Goal: Transaction & Acquisition: Purchase product/service

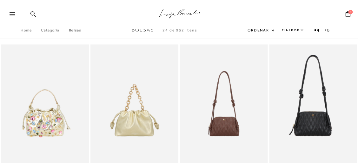
click at [77, 30] on link "Bolsas" at bounding box center [75, 30] width 12 height 4
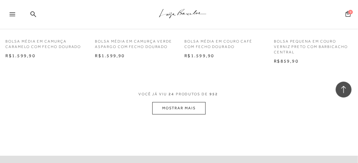
scroll to position [1046, 0]
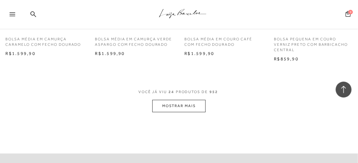
click at [169, 105] on button "MOSTRAR MAIS" at bounding box center [178, 106] width 53 height 12
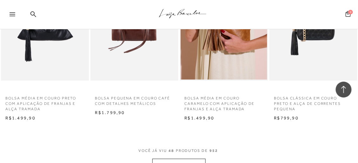
scroll to position [2093, 0]
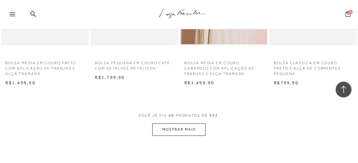
click at [188, 127] on button "MOSTRAR MAIS" at bounding box center [178, 129] width 53 height 12
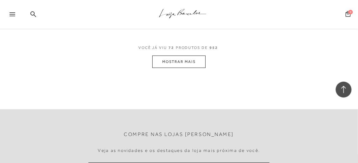
scroll to position [3235, 0]
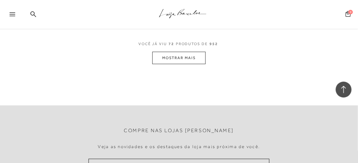
click at [171, 55] on button "MOSTRAR MAIS" at bounding box center [178, 58] width 53 height 12
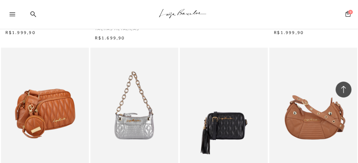
scroll to position [3742, 0]
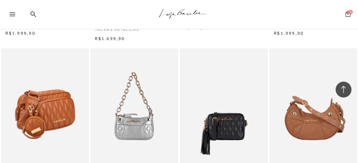
click at [49, 104] on img at bounding box center [45, 114] width 87 height 132
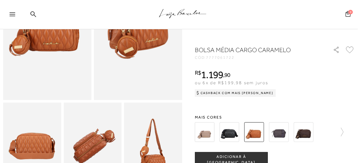
scroll to position [127, 0]
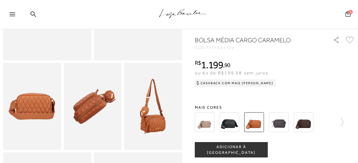
click at [145, 117] on img at bounding box center [153, 106] width 58 height 87
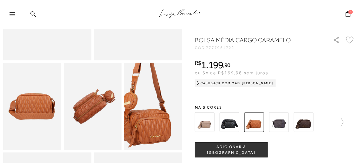
click at [160, 122] on img at bounding box center [146, 92] width 116 height 174
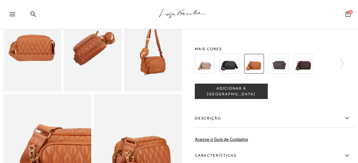
scroll to position [222, 0]
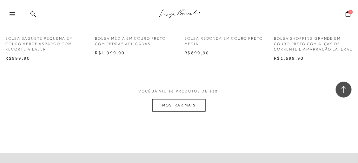
scroll to position [4281, 0]
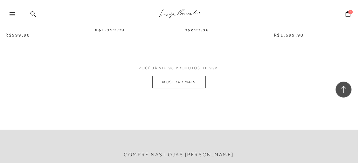
click at [173, 76] on button "MOSTRAR MAIS" at bounding box center [178, 82] width 53 height 12
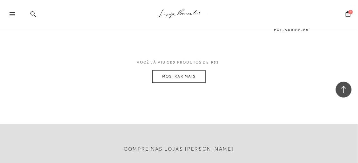
scroll to position [5360, 0]
click at [181, 71] on button "MOSTRAR MAIS" at bounding box center [178, 75] width 53 height 12
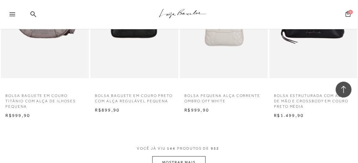
scroll to position [6375, 0]
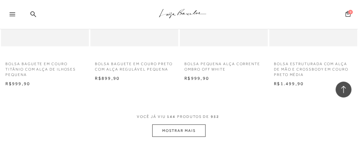
click at [183, 128] on button "MOSTRAR MAIS" at bounding box center [178, 130] width 53 height 12
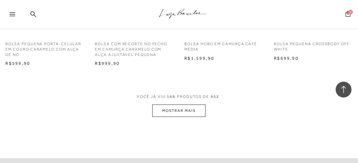
scroll to position [7517, 0]
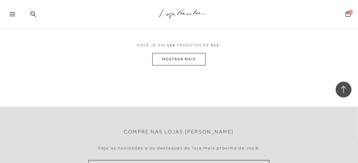
click at [186, 57] on button "MOSTRAR MAIS" at bounding box center [178, 59] width 53 height 12
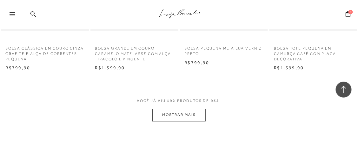
scroll to position [8563, 0]
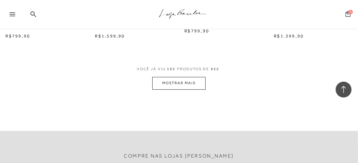
click at [172, 84] on button "MOSTRAR MAIS" at bounding box center [178, 83] width 53 height 12
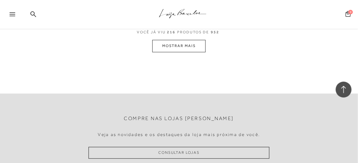
scroll to position [9673, 0]
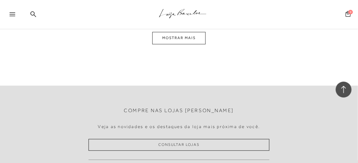
click at [188, 36] on button "MOSTRAR MAIS" at bounding box center [178, 38] width 53 height 12
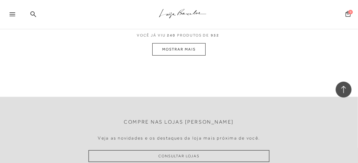
scroll to position [10745, 0]
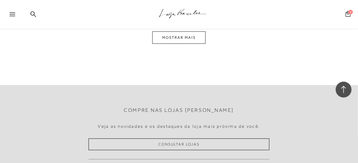
click at [186, 38] on button "MOSTRAR MAIS" at bounding box center [178, 37] width 53 height 12
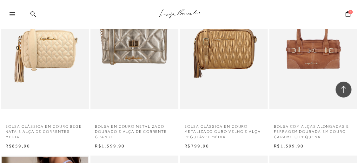
scroll to position [7548, 0]
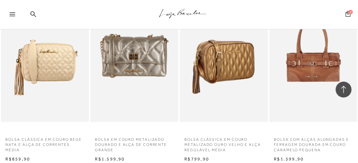
click at [232, 56] on img at bounding box center [223, 56] width 87 height 132
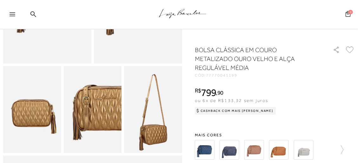
click at [279, 150] on img at bounding box center [279, 150] width 20 height 20
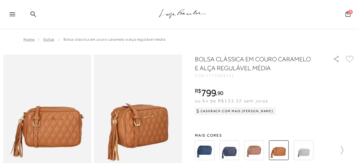
click at [343, 151] on icon at bounding box center [339, 150] width 9 height 9
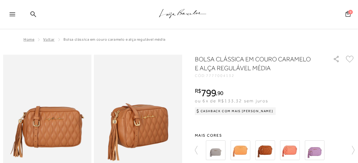
click at [267, 151] on img at bounding box center [265, 150] width 20 height 20
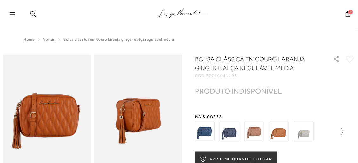
click at [343, 130] on icon at bounding box center [339, 131] width 9 height 9
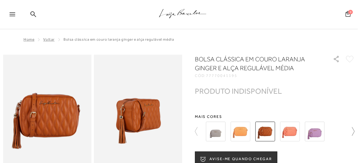
click at [355, 132] on icon at bounding box center [350, 131] width 9 height 9
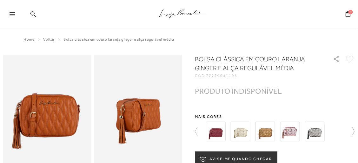
click at [214, 131] on img at bounding box center [216, 131] width 20 height 20
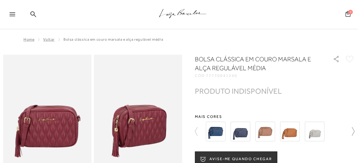
click at [355, 130] on icon at bounding box center [350, 131] width 9 height 9
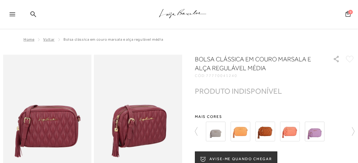
click at [264, 130] on img at bounding box center [265, 131] width 20 height 20
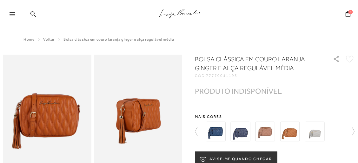
click at [355, 130] on icon at bounding box center [350, 131] width 9 height 9
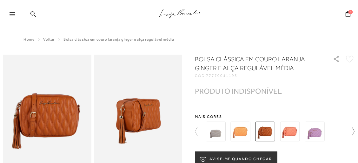
click at [355, 130] on icon at bounding box center [350, 131] width 9 height 9
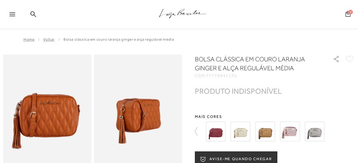
click at [262, 131] on img at bounding box center [265, 131] width 20 height 20
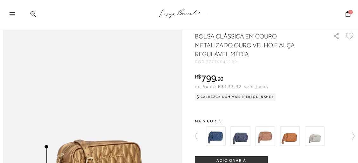
scroll to position [317, 0]
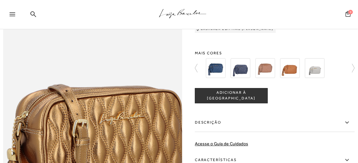
click at [98, 63] on img at bounding box center [86, 133] width 358 height 537
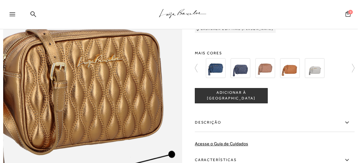
click at [121, 121] on img at bounding box center [64, 76] width 358 height 537
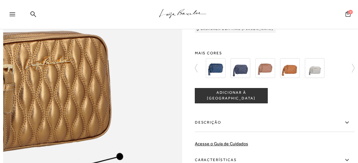
click at [173, 118] on img at bounding box center [12, 78] width 358 height 537
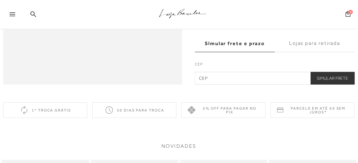
scroll to position [412, 0]
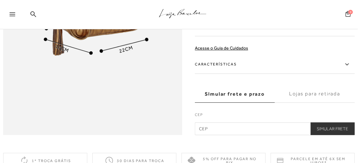
click at [320, 101] on label "Lojas para retirada" at bounding box center [315, 93] width 80 height 17
click at [0, 0] on input "Lojas para retirada" at bounding box center [0, 0] width 0 height 0
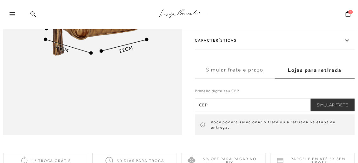
click at [243, 110] on input "text" at bounding box center [275, 104] width 160 height 13
type input "29060-290"
click at [310, 98] on button "Simular Frete" at bounding box center [332, 104] width 44 height 13
click at [330, 111] on button "Simular Frete" at bounding box center [332, 104] width 44 height 13
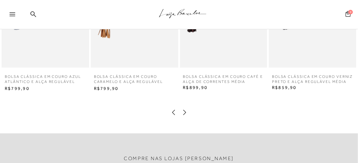
scroll to position [698, 0]
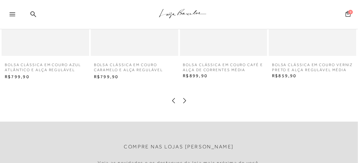
click at [184, 104] on icon at bounding box center [184, 100] width 6 height 6
click at [185, 104] on icon at bounding box center [184, 100] width 6 height 6
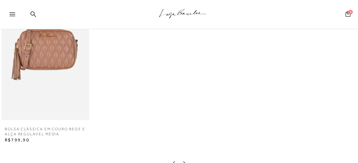
scroll to position [666, 0]
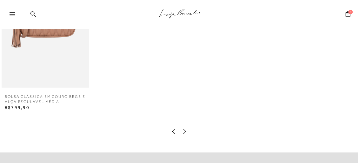
click at [172, 134] on icon at bounding box center [173, 131] width 3 height 5
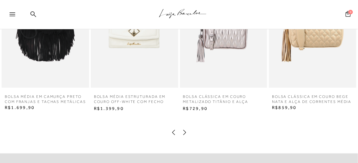
click at [172, 135] on icon at bounding box center [173, 132] width 6 height 6
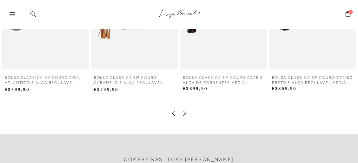
scroll to position [698, 0]
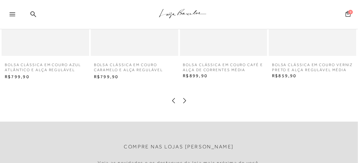
click at [173, 104] on icon at bounding box center [173, 100] width 6 height 6
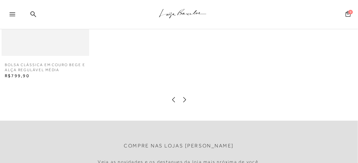
click at [186, 103] on icon at bounding box center [184, 99] width 6 height 6
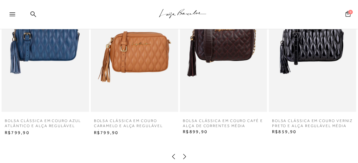
scroll to position [634, 0]
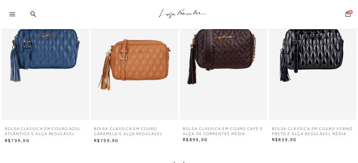
drag, startPoint x: 51, startPoint y: 1, endPoint x: 19, endPoint y: -28, distance: 42.9
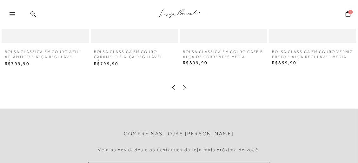
scroll to position [698, 0]
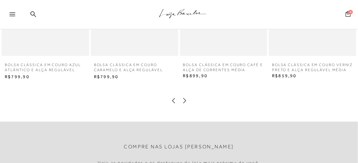
click at [184, 104] on icon at bounding box center [184, 100] width 6 height 6
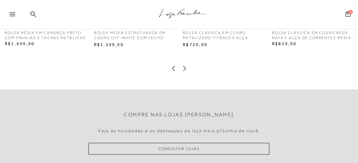
scroll to position [761, 0]
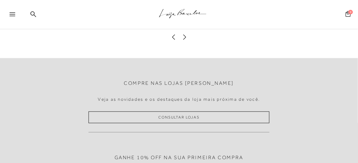
click at [183, 40] on icon at bounding box center [184, 37] width 6 height 6
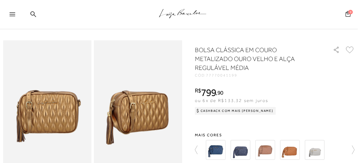
scroll to position [0, 0]
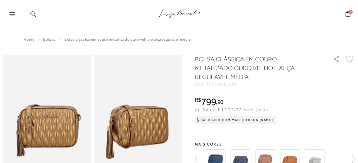
click at [32, 14] on icon at bounding box center [33, 14] width 6 height 6
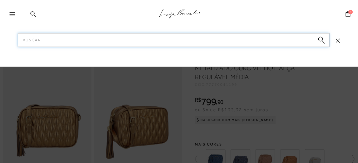
click at [39, 42] on input "Pesquisar" at bounding box center [173, 40] width 311 height 14
type input "promoçao"
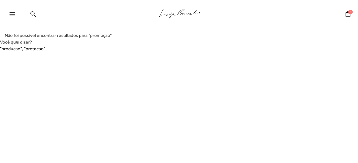
click at [14, 15] on icon at bounding box center [13, 14] width 6 height 4
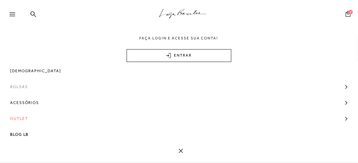
scroll to position [31, 0]
click at [22, 116] on span "Outlet" at bounding box center [19, 118] width 18 height 16
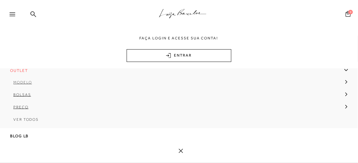
scroll to position [119, 0]
click at [26, 92] on span "Bolsas" at bounding box center [22, 93] width 18 height 4
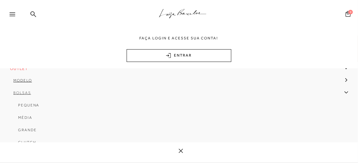
scroll to position [150, 0]
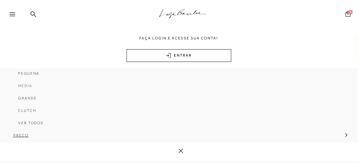
click at [26, 86] on span "Média" at bounding box center [25, 85] width 14 height 4
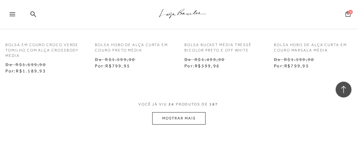
scroll to position [1100, 0]
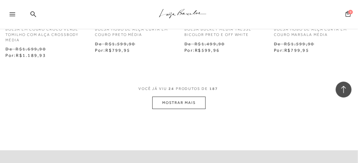
click at [197, 101] on button "MOSTRAR MAIS" at bounding box center [178, 102] width 53 height 12
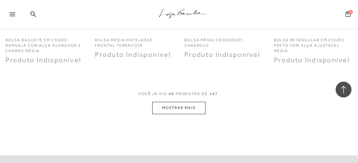
scroll to position [2180, 0]
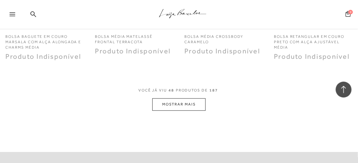
click at [198, 106] on button "MOSTRAR MAIS" at bounding box center [178, 104] width 53 height 12
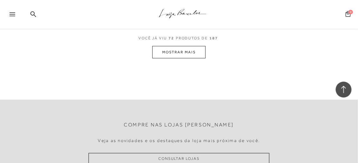
scroll to position [3276, 0]
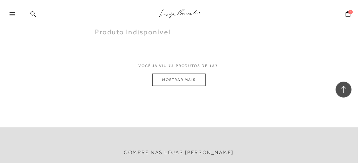
click at [190, 78] on button "MOSTRAR MAIS" at bounding box center [178, 80] width 53 height 12
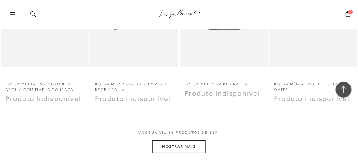
scroll to position [4287, 0]
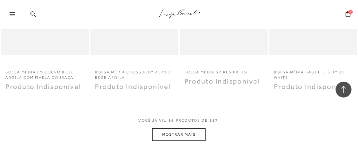
click at [182, 136] on button "MOSTRAR MAIS" at bounding box center [178, 134] width 53 height 12
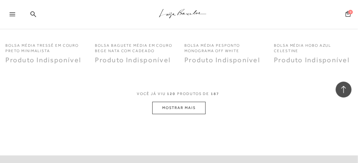
scroll to position [5383, 0]
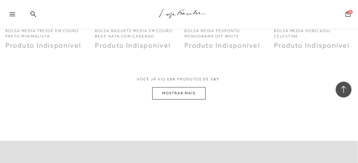
click at [168, 92] on button "MOSTRAR MAIS" at bounding box center [178, 93] width 53 height 12
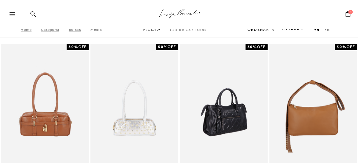
scroll to position [0, 0]
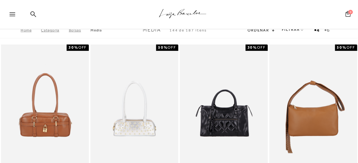
click at [98, 29] on link "Média" at bounding box center [95, 30] width 11 height 4
click at [12, 12] on div at bounding box center [15, 16] width 11 height 10
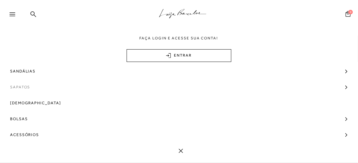
scroll to position [63, 0]
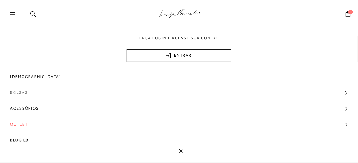
click at [25, 89] on span "Bolsas" at bounding box center [19, 92] width 18 height 16
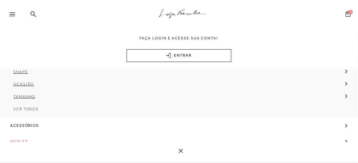
scroll to position [95, 0]
click at [28, 110] on span "Tamanho" at bounding box center [24, 109] width 22 height 4
click at [30, 134] on span "Média" at bounding box center [25, 134] width 14 height 4
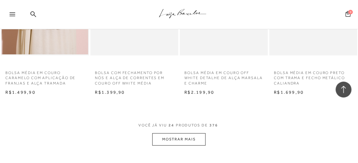
scroll to position [1038, 0]
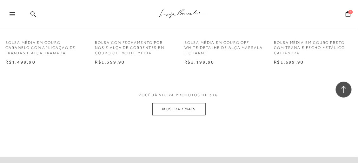
click at [184, 112] on button "MOSTRAR MAIS" at bounding box center [178, 109] width 53 height 12
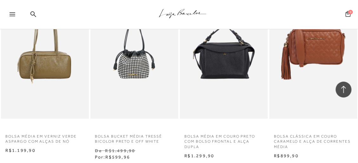
scroll to position [2005, 0]
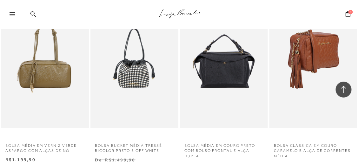
click at [308, 49] on img at bounding box center [313, 62] width 87 height 132
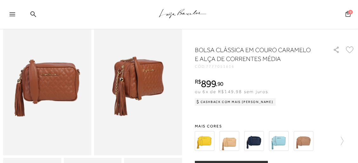
scroll to position [31, 0]
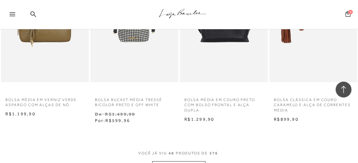
scroll to position [2102, 0]
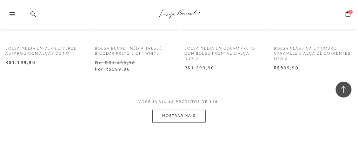
click at [182, 110] on button "MOSTRAR MAIS" at bounding box center [178, 116] width 53 height 12
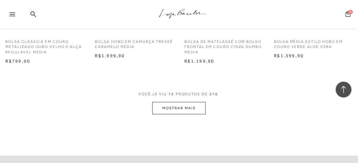
scroll to position [3199, 0]
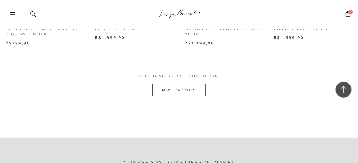
click at [193, 86] on button "MOSTRAR MAIS" at bounding box center [178, 90] width 53 height 12
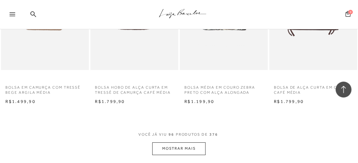
scroll to position [4211, 0]
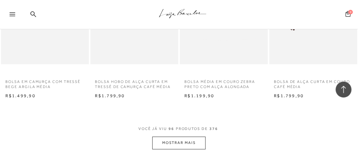
click at [179, 136] on button "MOSTRAR MAIS" at bounding box center [178, 142] width 53 height 12
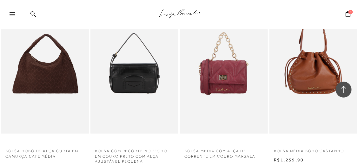
scroll to position [5209, 0]
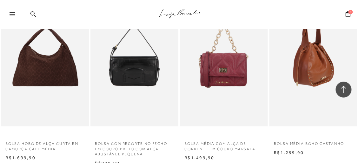
click at [308, 52] on img at bounding box center [313, 60] width 87 height 132
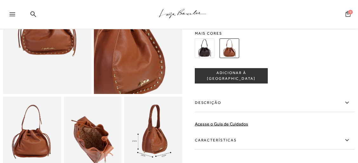
scroll to position [127, 0]
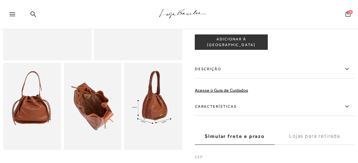
click at [321, 57] on div "BOLSA MÉDIA BOHO CASTANHO CÓD: 777709603 × É necessário selecionar um tamanho p…" at bounding box center [275, 52] width 160 height 249
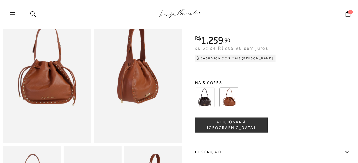
scroll to position [37, 0]
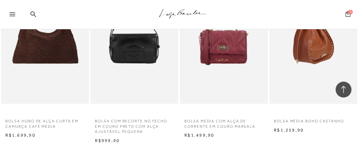
scroll to position [5304, 0]
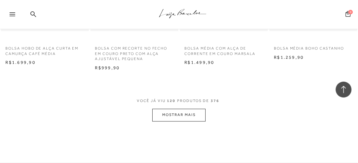
click at [179, 109] on button "MOSTRAR MAIS" at bounding box center [178, 115] width 53 height 12
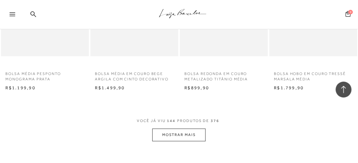
scroll to position [6350, 0]
click at [190, 127] on button "MOSTRAR MAIS" at bounding box center [178, 133] width 53 height 12
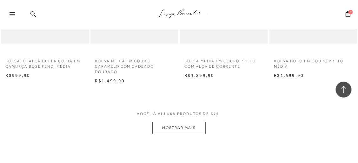
scroll to position [7466, 0]
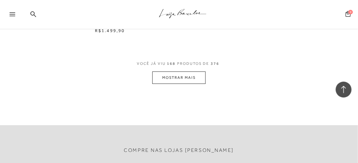
click at [188, 71] on button "MOSTRAR MAIS" at bounding box center [178, 77] width 53 height 12
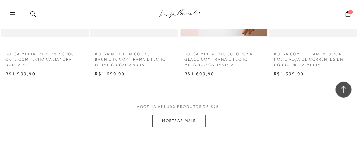
scroll to position [8505, 0]
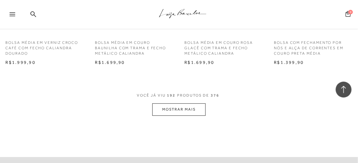
click at [190, 103] on button "MOSTRAR MAIS" at bounding box center [178, 109] width 53 height 12
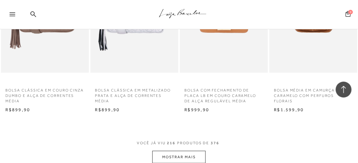
scroll to position [9604, 0]
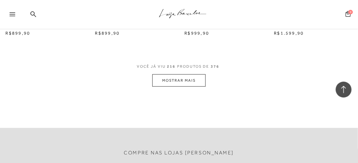
click at [183, 74] on button "MOSTRAR MAIS" at bounding box center [178, 80] width 53 height 12
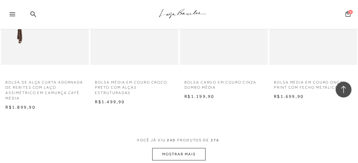
scroll to position [10618, 0]
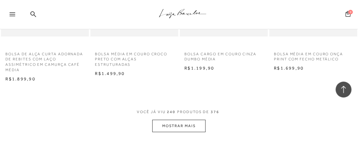
click at [186, 120] on button "MOSTRAR MAIS" at bounding box center [178, 126] width 53 height 12
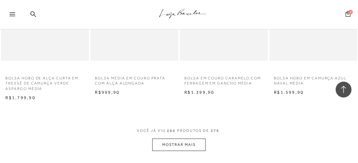
scroll to position [11696, 0]
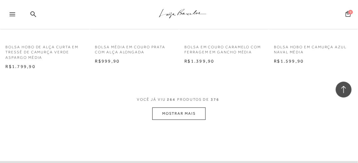
click at [178, 107] on button "MOSTRAR MAIS" at bounding box center [178, 113] width 53 height 12
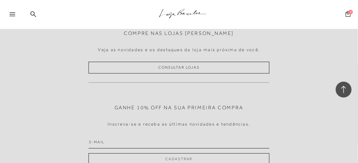
scroll to position [12931, 0]
